Goal: Information Seeking & Learning: Learn about a topic

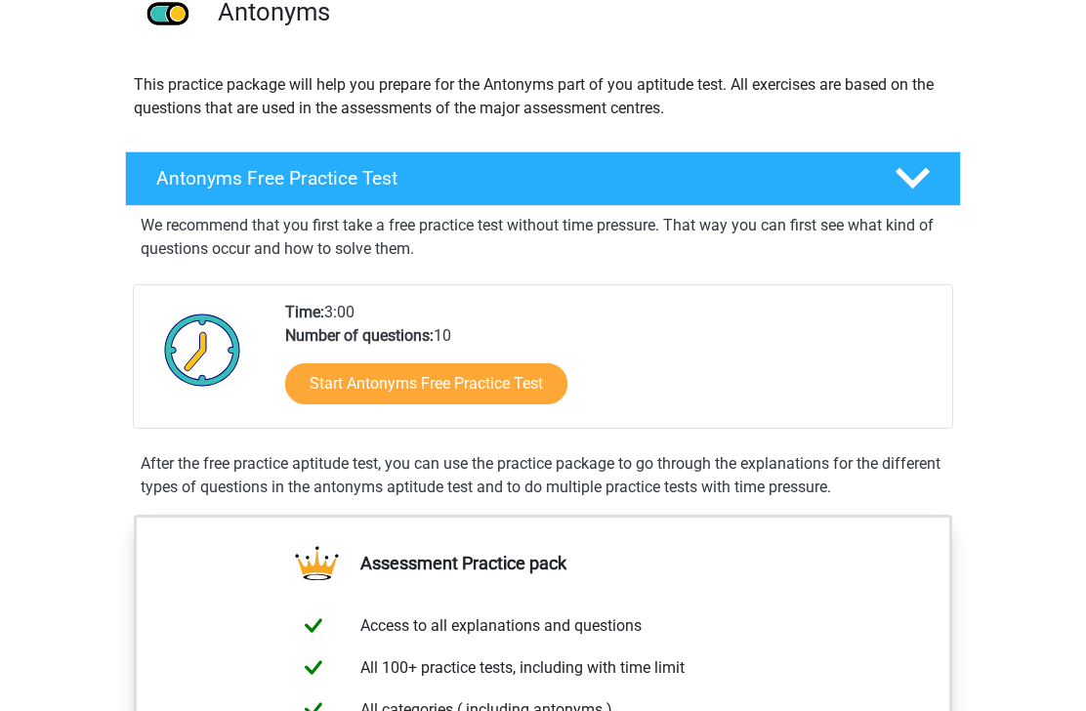
scroll to position [174, 0]
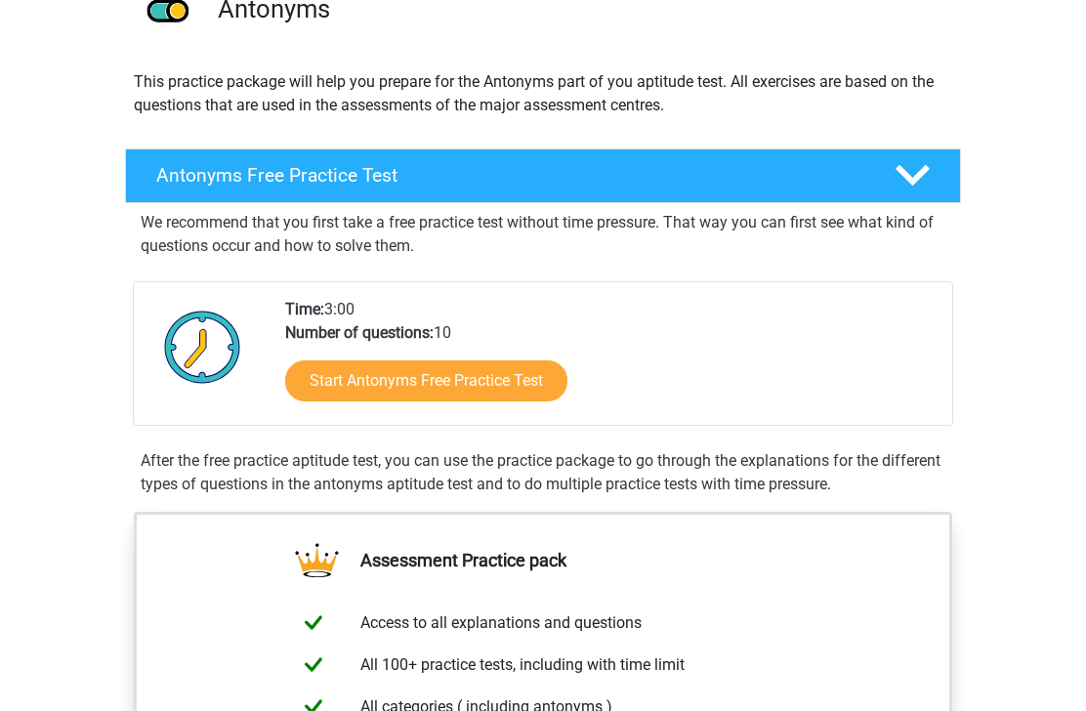
click at [533, 393] on link "Start Antonyms Free Practice Test" at bounding box center [426, 381] width 282 height 41
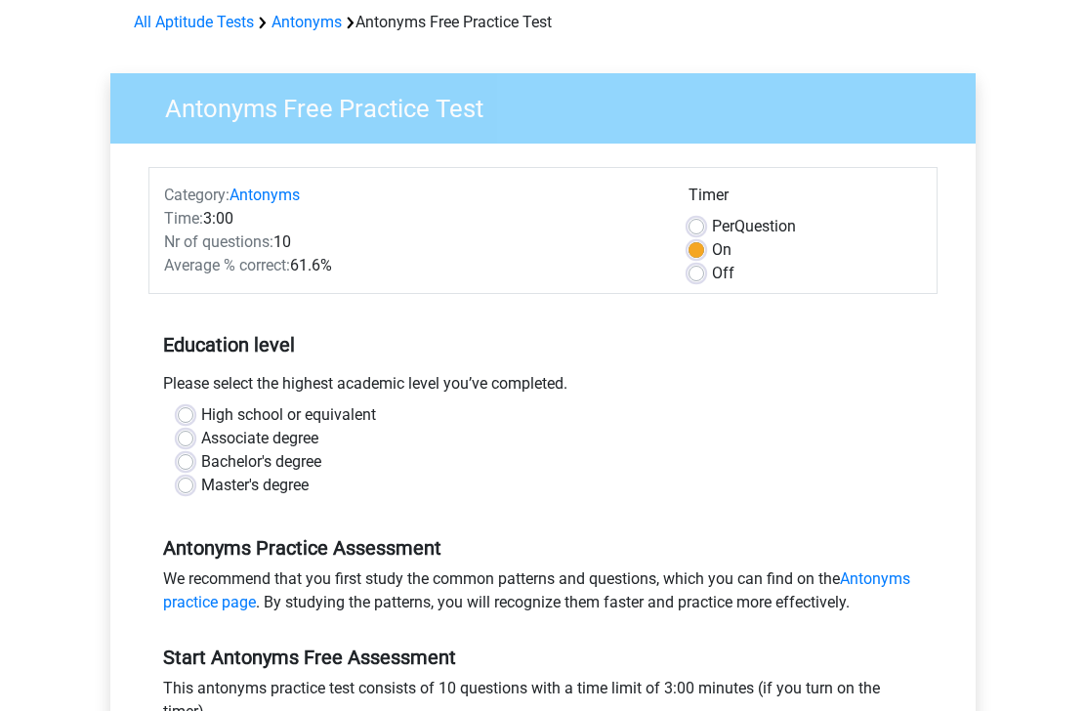
scroll to position [87, 0]
click at [191, 396] on div "Please select the highest academic level you’ve completed." at bounding box center [543, 387] width 789 height 31
click at [201, 407] on label "High school or equivalent" at bounding box center [288, 415] width 175 height 23
click at [186, 407] on input "High school or equivalent" at bounding box center [186, 414] width 16 height 20
radio input "true"
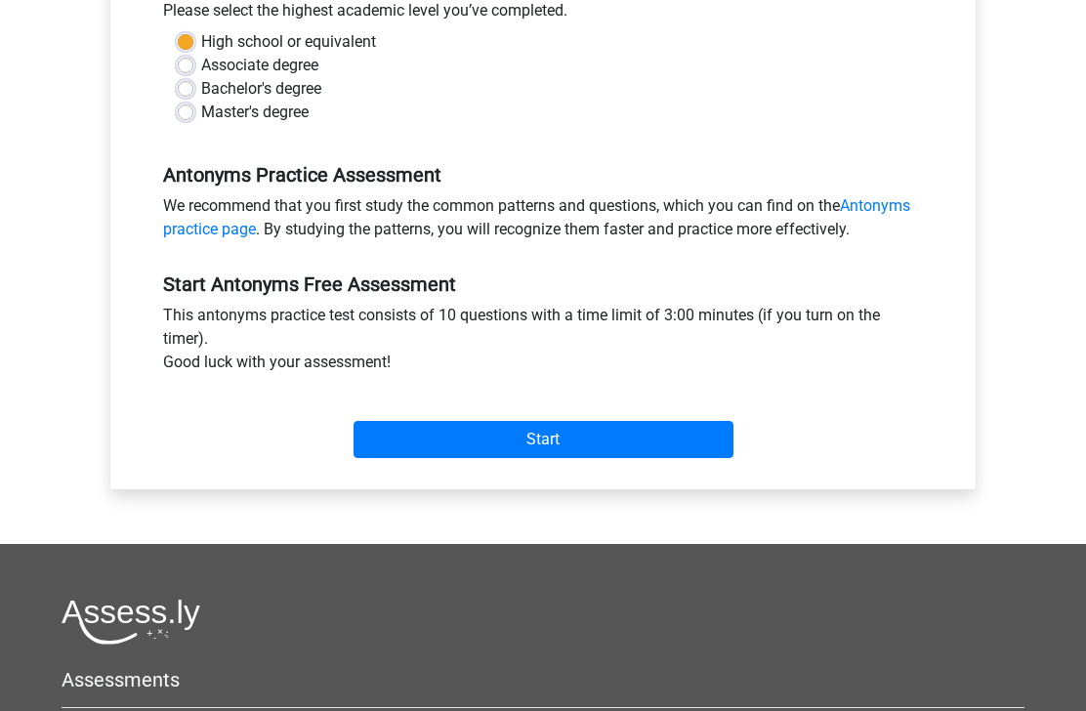
scroll to position [445, 0]
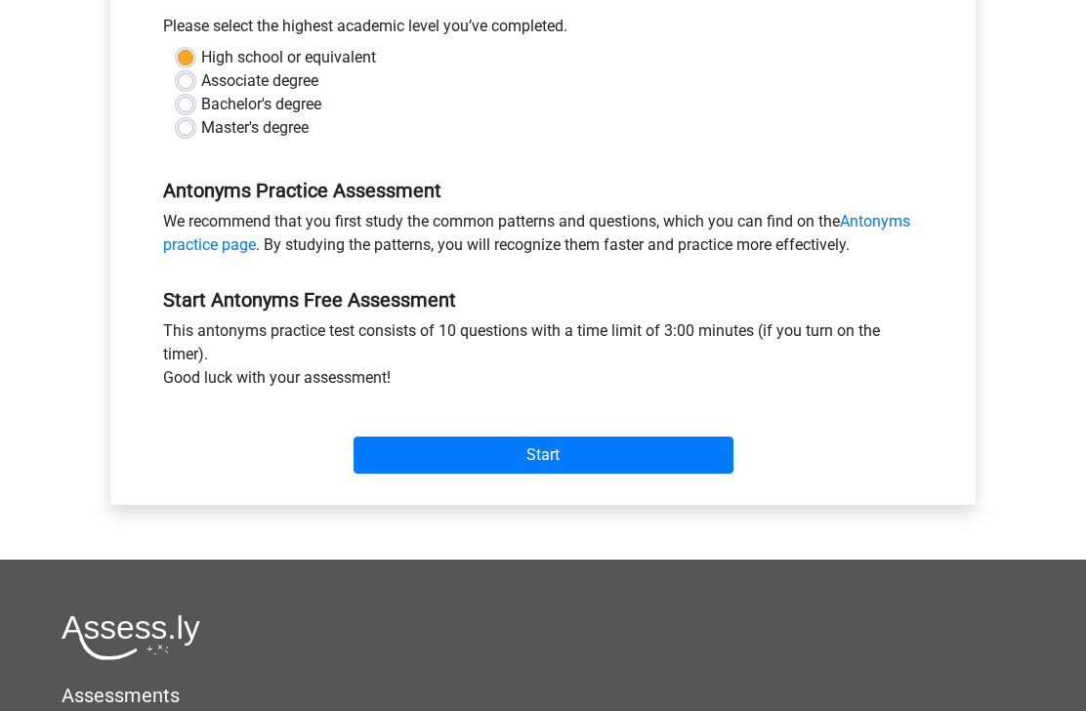
click at [562, 458] on input "Start" at bounding box center [544, 455] width 380 height 37
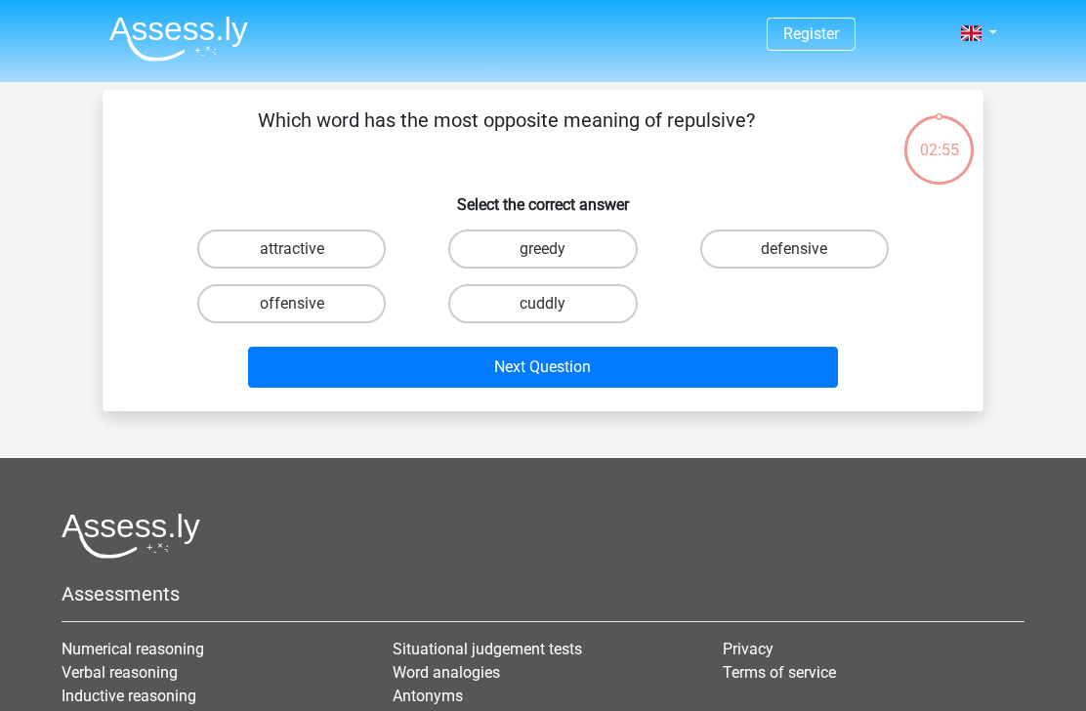
click at [339, 254] on label "attractive" at bounding box center [291, 249] width 189 height 39
click at [305, 254] on input "attractive" at bounding box center [298, 255] width 13 height 13
radio input "true"
click at [628, 374] on button "Next Question" at bounding box center [543, 367] width 591 height 41
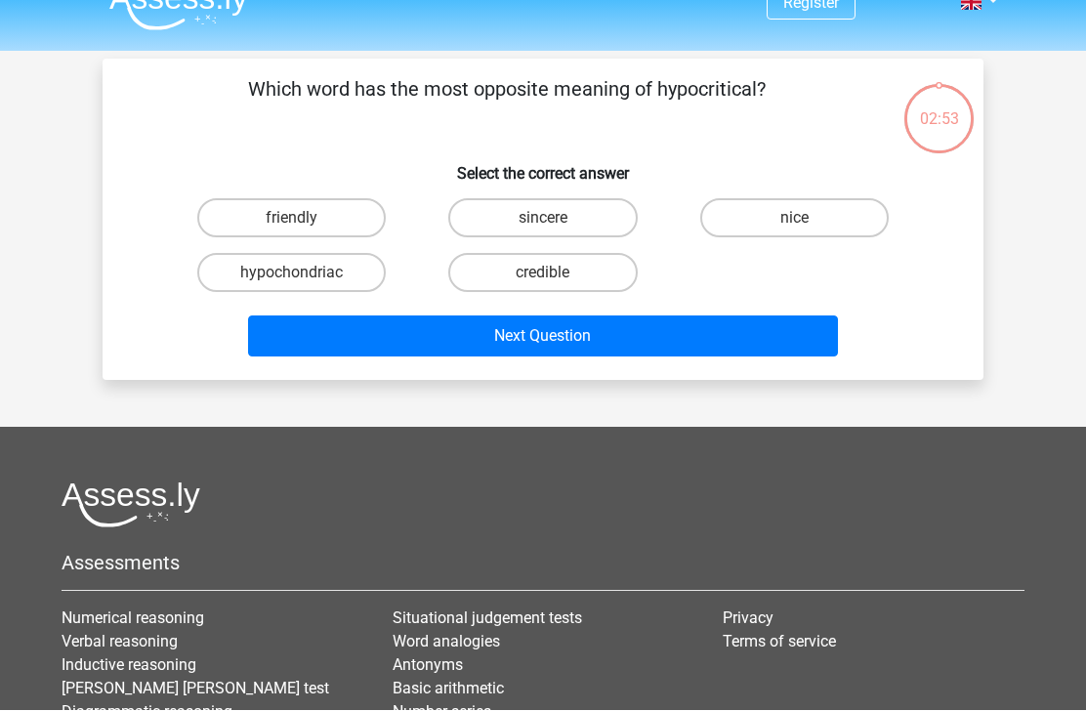
scroll to position [90, 0]
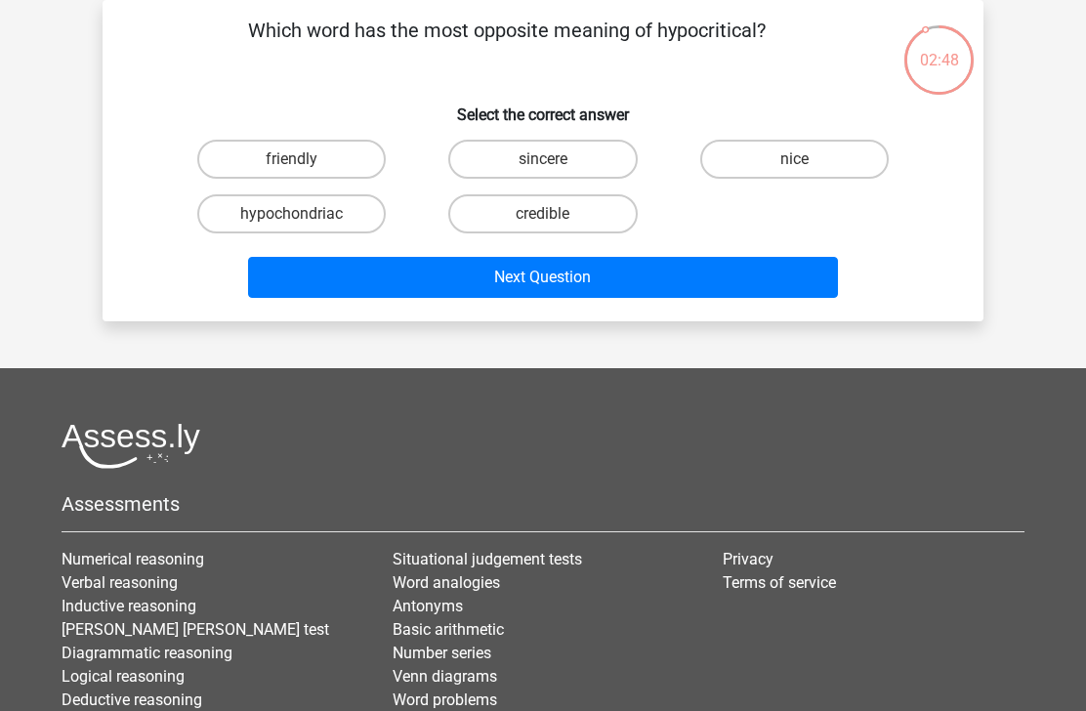
click at [323, 215] on label "hypochondriac" at bounding box center [291, 213] width 189 height 39
click at [305, 215] on input "hypochondriac" at bounding box center [298, 220] width 13 height 13
radio input "true"
click at [493, 282] on button "Next Question" at bounding box center [543, 277] width 591 height 41
click at [538, 168] on label "end" at bounding box center [542, 159] width 189 height 39
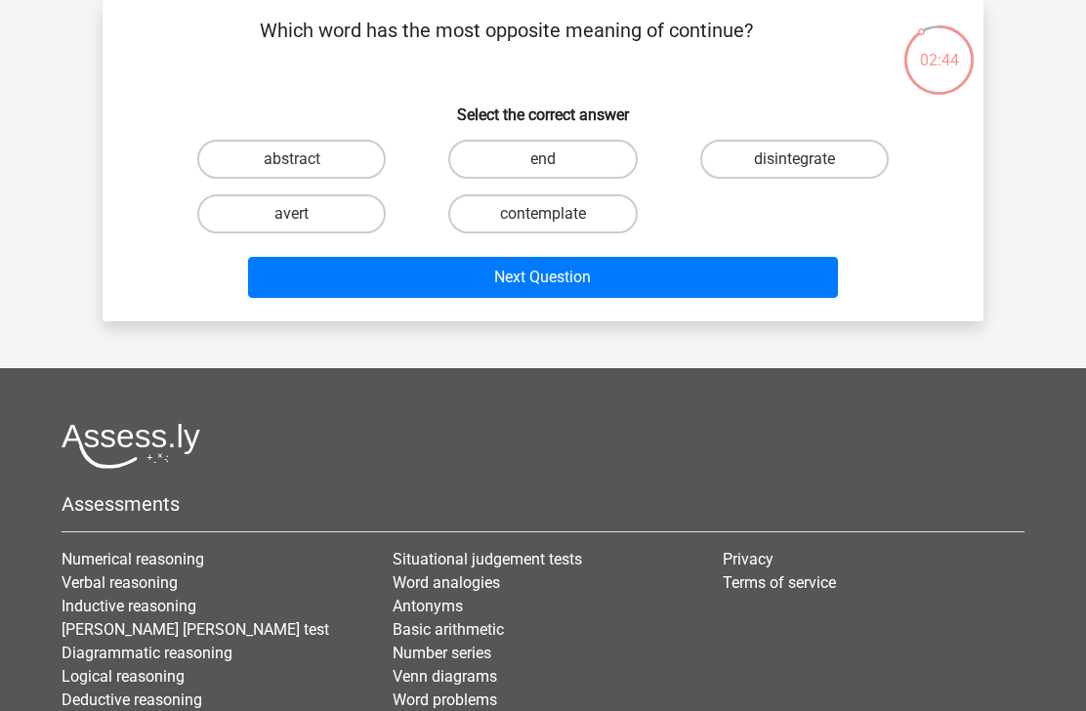
click at [543, 168] on input "end" at bounding box center [549, 165] width 13 height 13
radio input "true"
click at [448, 288] on button "Next Question" at bounding box center [543, 277] width 591 height 41
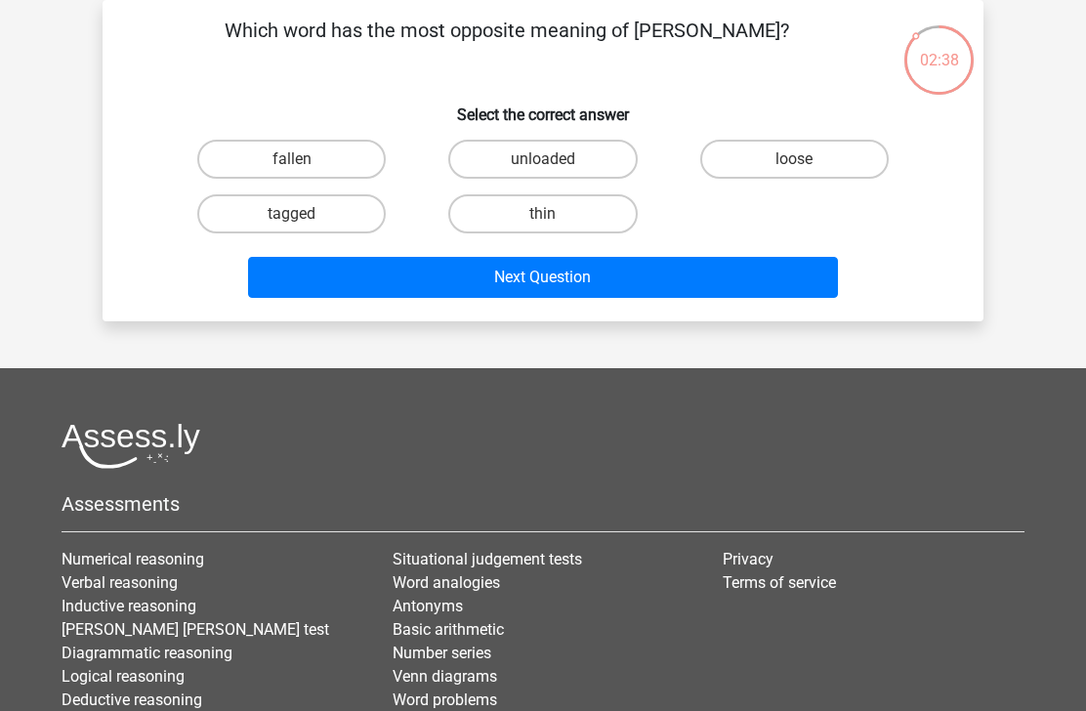
click at [337, 149] on label "fallen" at bounding box center [291, 159] width 189 height 39
click at [305, 159] on input "fallen" at bounding box center [298, 165] width 13 height 13
radio input "true"
click at [380, 266] on button "Next Question" at bounding box center [543, 277] width 591 height 41
click at [780, 164] on label "repulsive" at bounding box center [795, 159] width 189 height 39
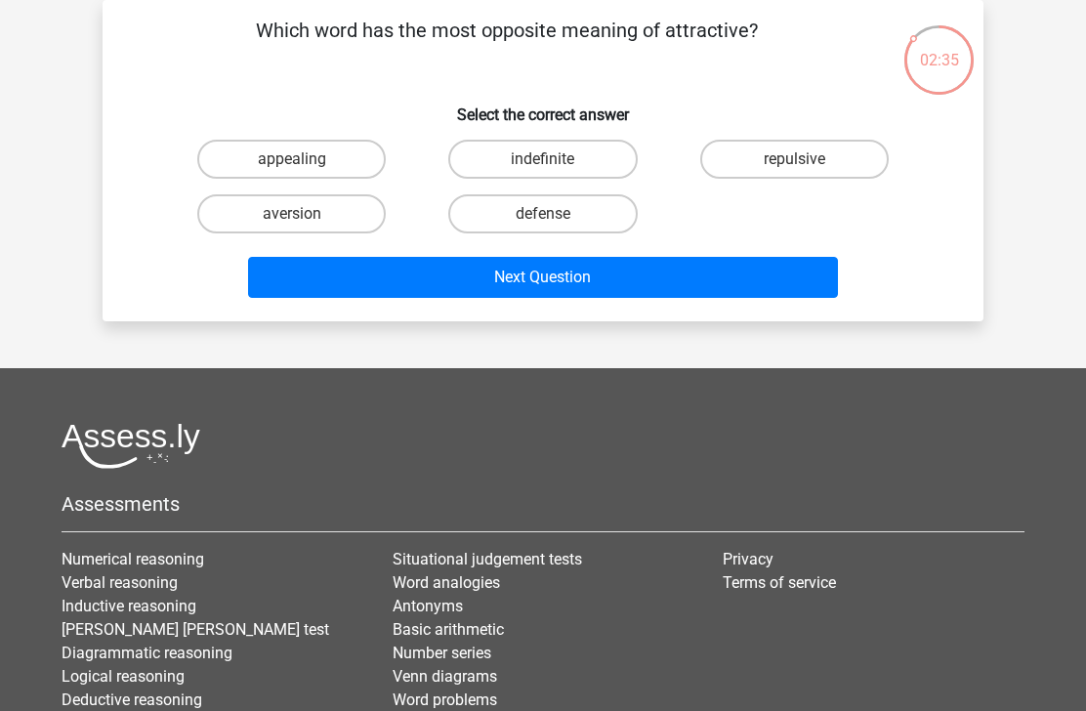
click at [794, 164] on input "repulsive" at bounding box center [800, 165] width 13 height 13
radio input "true"
click at [656, 279] on button "Next Question" at bounding box center [543, 277] width 591 height 41
click at [582, 215] on label "averse" at bounding box center [542, 213] width 189 height 39
click at [556, 215] on input "averse" at bounding box center [549, 220] width 13 height 13
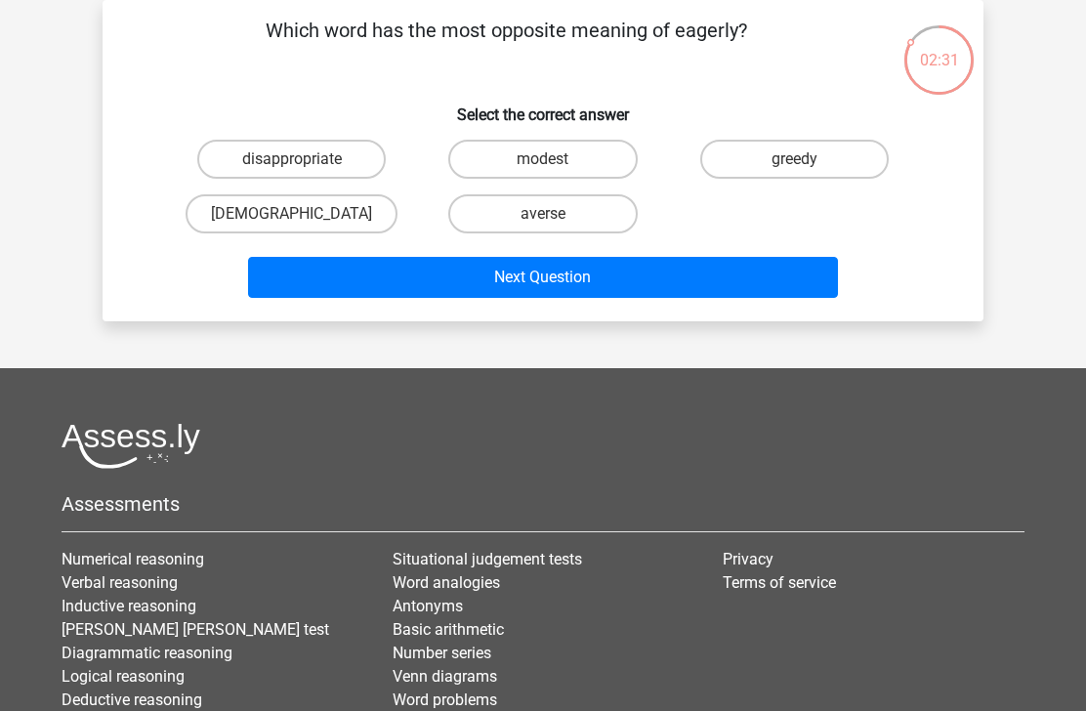
radio input "true"
click at [579, 270] on button "Next Question" at bounding box center [543, 277] width 591 height 41
click at [736, 169] on label "abolish" at bounding box center [795, 159] width 189 height 39
click at [794, 169] on input "abolish" at bounding box center [800, 165] width 13 height 13
radio input "true"
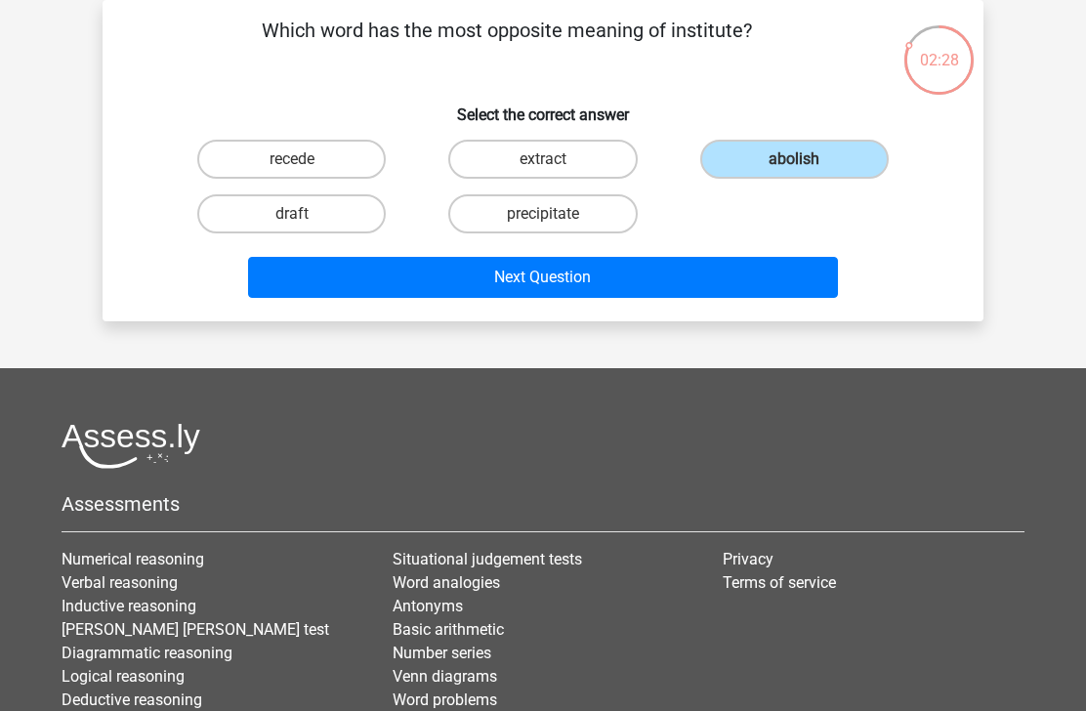
click at [617, 277] on button "Next Question" at bounding box center [543, 277] width 591 height 41
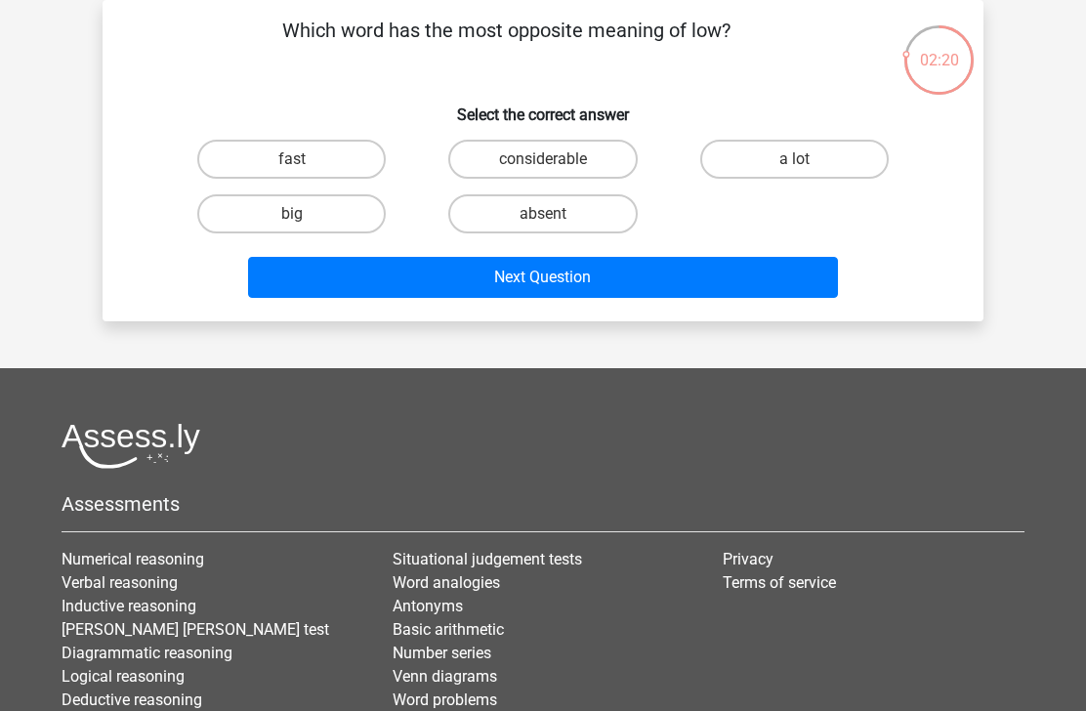
click at [734, 169] on label "a lot" at bounding box center [795, 159] width 189 height 39
click at [794, 169] on input "a lot" at bounding box center [800, 165] width 13 height 13
radio input "true"
click at [647, 271] on button "Next Question" at bounding box center [543, 277] width 591 height 41
click at [606, 212] on label "cowardly" at bounding box center [542, 213] width 189 height 39
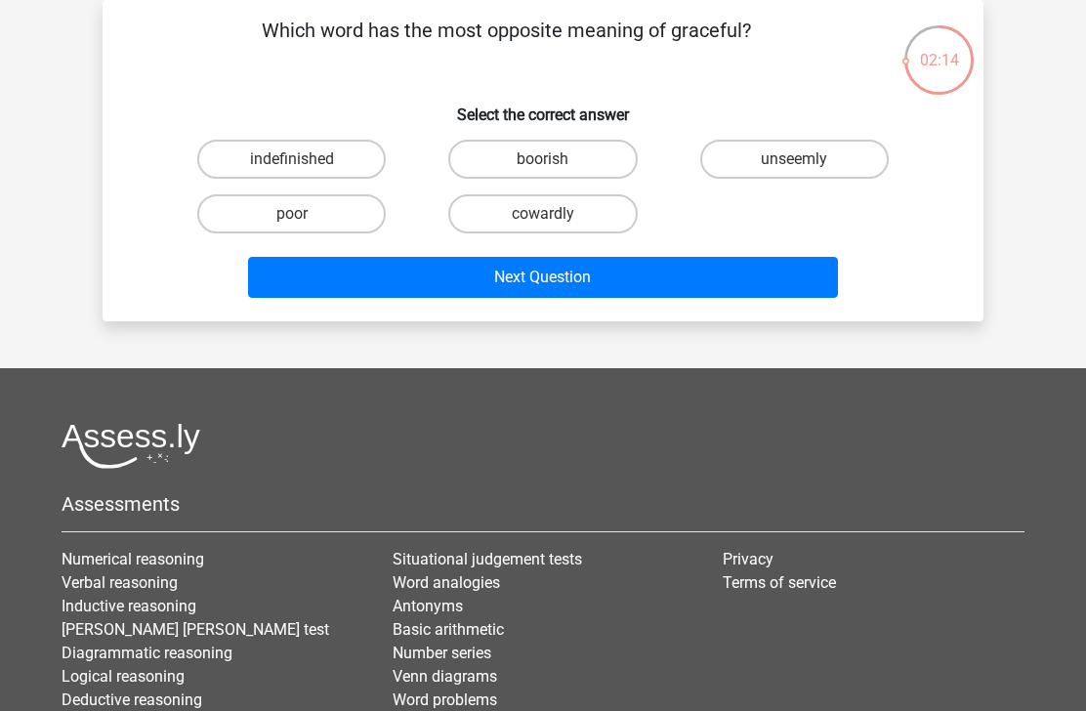
click at [556, 214] on input "cowardly" at bounding box center [549, 220] width 13 height 13
radio input "true"
click at [597, 271] on button "Next Question" at bounding box center [543, 277] width 591 height 41
click at [776, 162] on label "matte" at bounding box center [795, 159] width 189 height 39
click at [794, 162] on input "matte" at bounding box center [800, 165] width 13 height 13
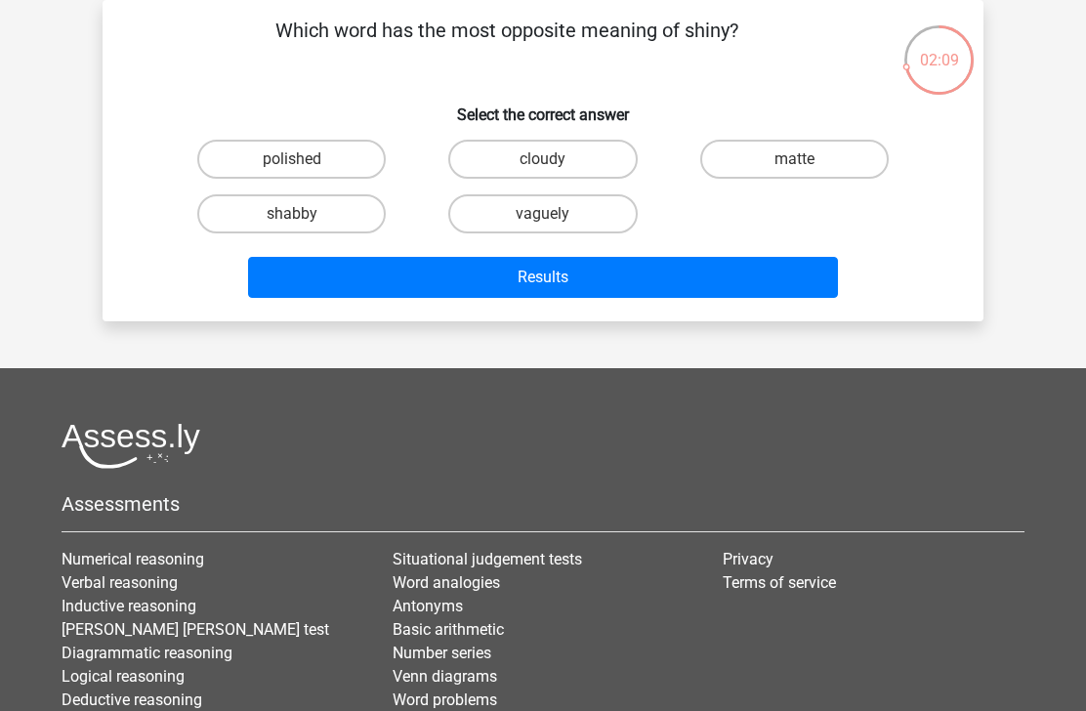
radio input "true"
click at [727, 263] on button "Results" at bounding box center [543, 277] width 591 height 41
